Goal: Transaction & Acquisition: Purchase product/service

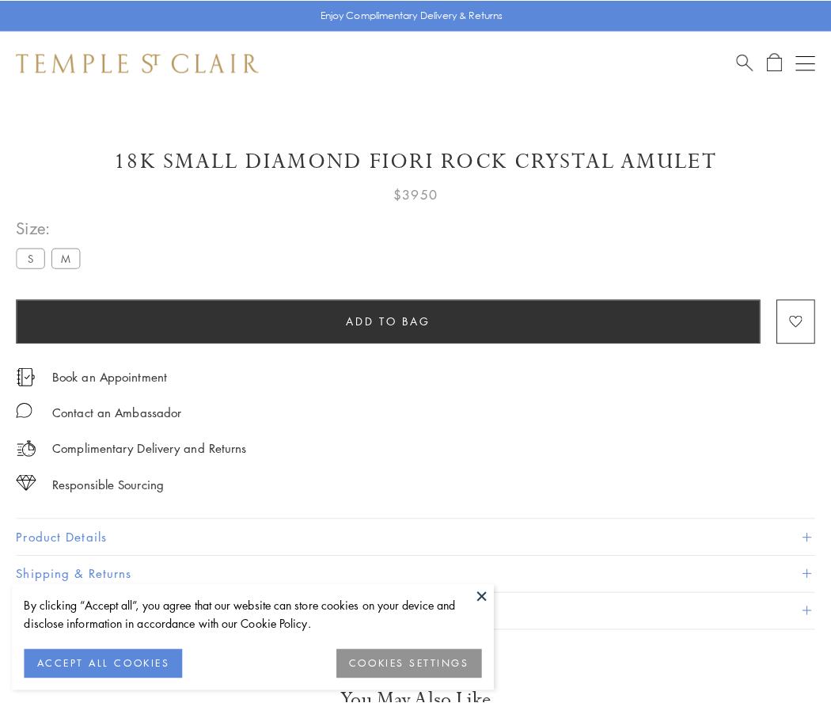
scroll to position [55, 0]
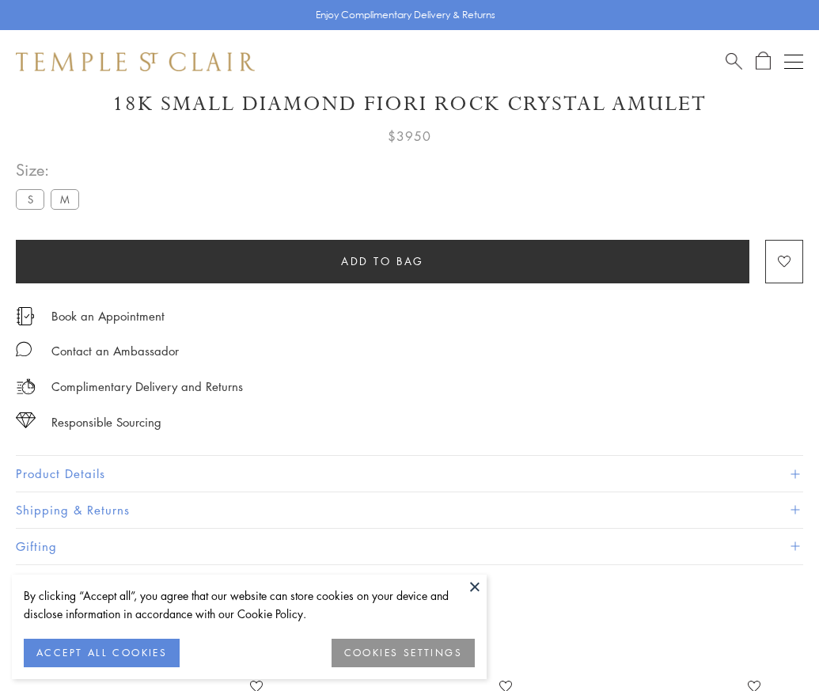
click at [382, 260] on span "Add to bag" at bounding box center [382, 260] width 83 height 17
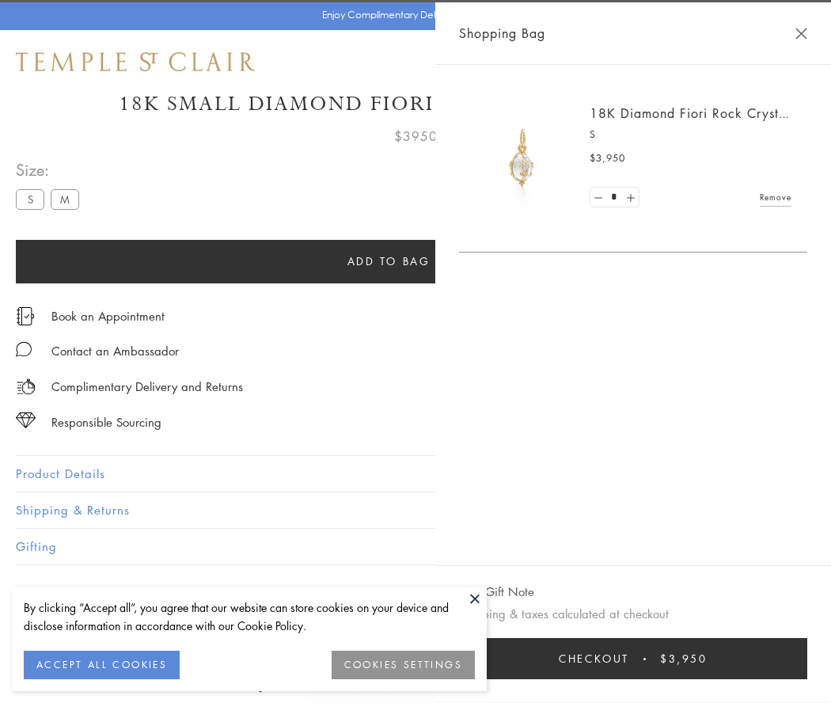
click at [746, 658] on button "Checkout $3,950" at bounding box center [633, 658] width 348 height 41
